Goal: Information Seeking & Learning: Learn about a topic

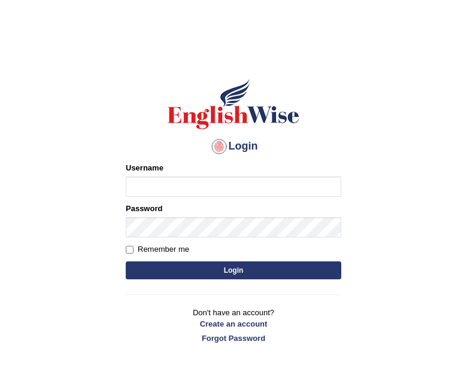
type input "Nomz1986"
click at [205, 264] on button "Login" at bounding box center [233, 270] width 215 height 18
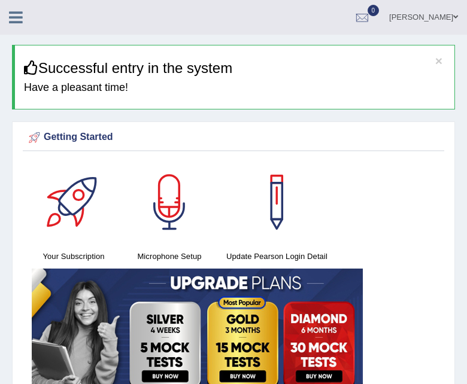
click at [14, 10] on icon at bounding box center [16, 18] width 14 height 16
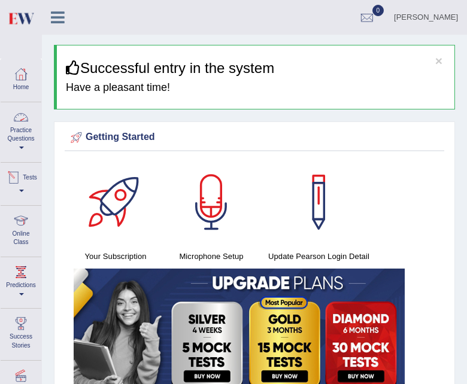
click at [21, 141] on link "Practice Questions" at bounding box center [21, 130] width 41 height 56
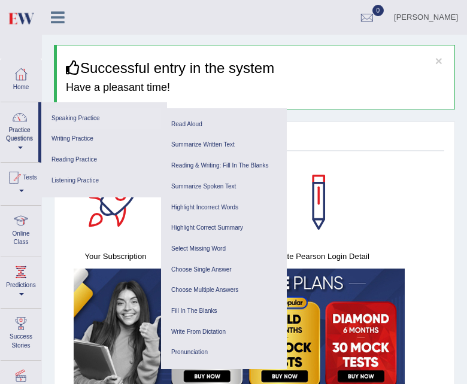
click at [65, 118] on link "Speaking Practice" at bounding box center [104, 118] width 114 height 21
click at [191, 126] on link "Read Aloud" at bounding box center [224, 124] width 114 height 21
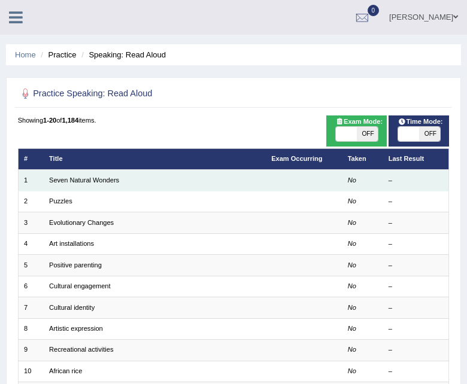
click at [190, 175] on td "Seven Natural Wonders" at bounding box center [155, 180] width 222 height 21
click at [193, 183] on td "Seven Natural Wonders" at bounding box center [155, 180] width 222 height 21
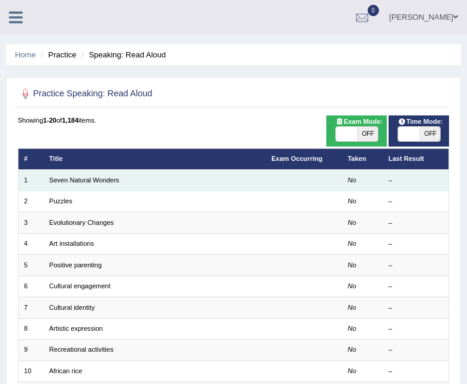
click at [358, 183] on td "No" at bounding box center [362, 180] width 41 height 21
